Goal: Navigation & Orientation: Find specific page/section

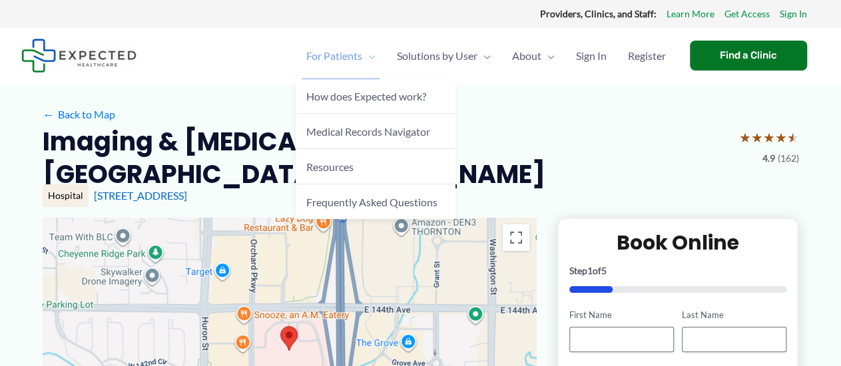
click at [335, 59] on span "For Patients" at bounding box center [334, 56] width 56 height 47
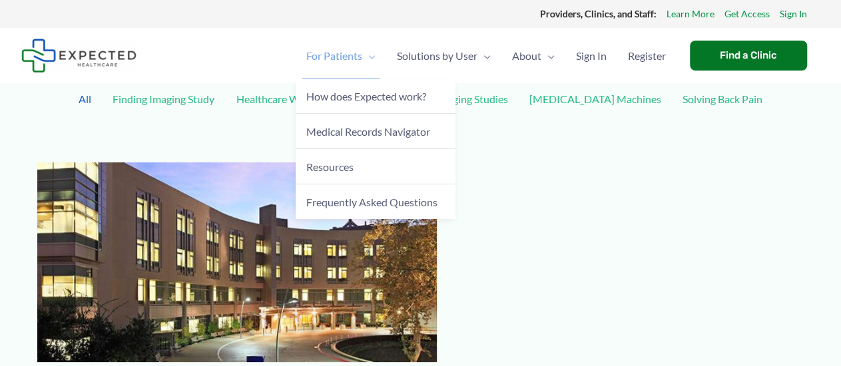
click at [335, 59] on span "For Patients" at bounding box center [334, 56] width 56 height 47
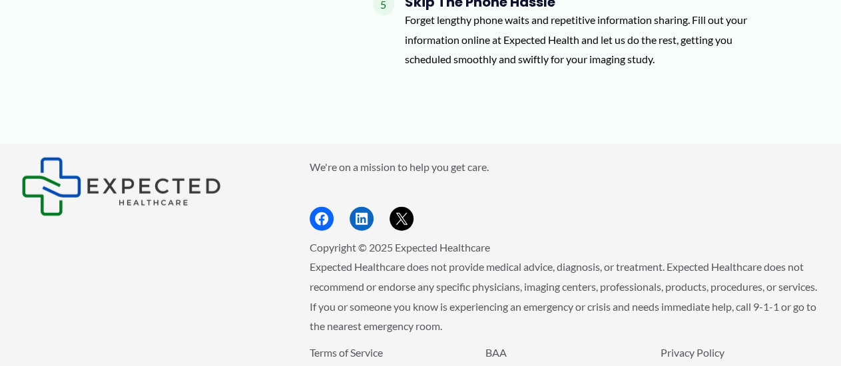
scroll to position [1656, 0]
